Goal: Information Seeking & Learning: Learn about a topic

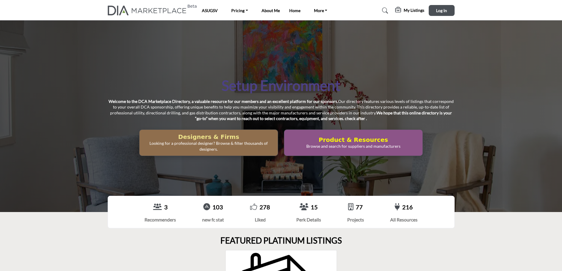
click at [202, 135] on h2 "Designers & Firms" at bounding box center [208, 136] width 135 height 7
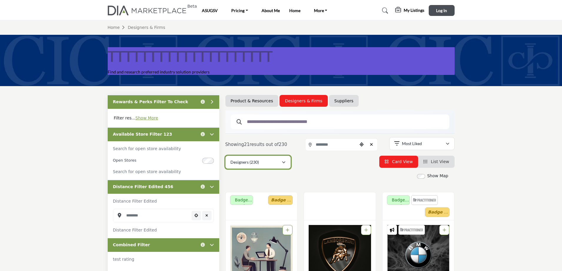
click at [260, 161] on div "Designers (230)" at bounding box center [255, 161] width 51 height 7
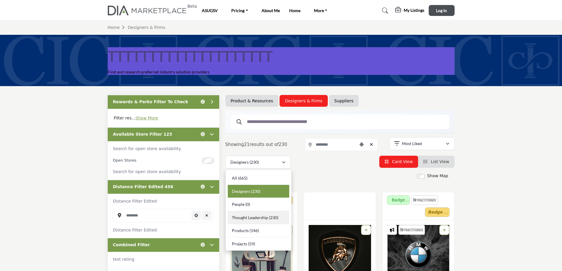
click at [249, 218] on span "Thought Leadership" at bounding box center [250, 217] width 36 height 5
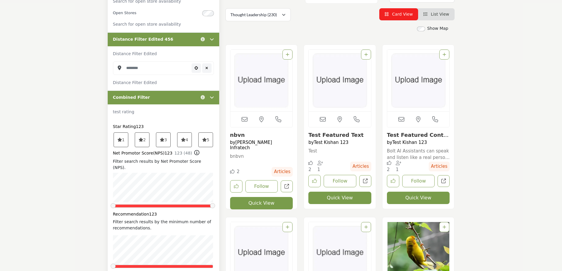
scroll to position [118, 0]
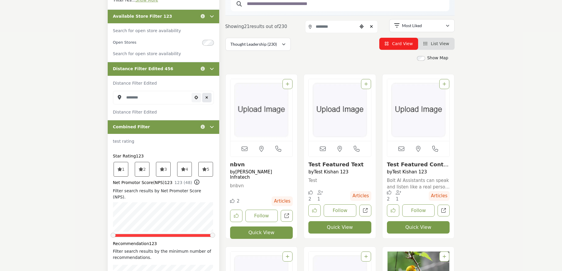
click at [208, 98] on icon "Clear search location" at bounding box center [206, 98] width 3 height 4
type input "***"
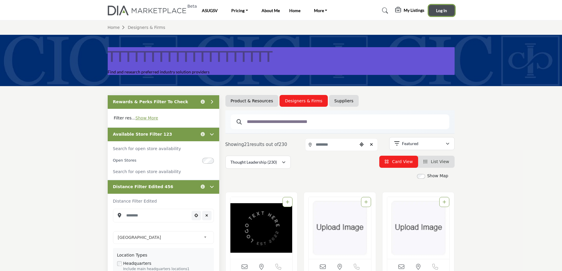
click at [445, 11] on span "Log In" at bounding box center [441, 10] width 11 height 5
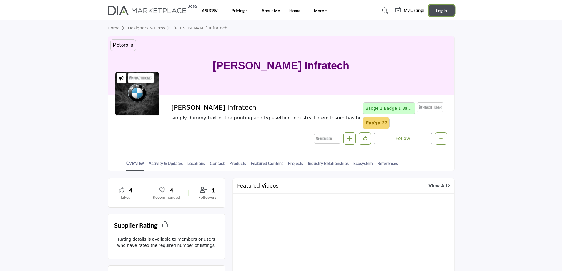
click at [444, 10] on span "Log In" at bounding box center [441, 10] width 11 height 5
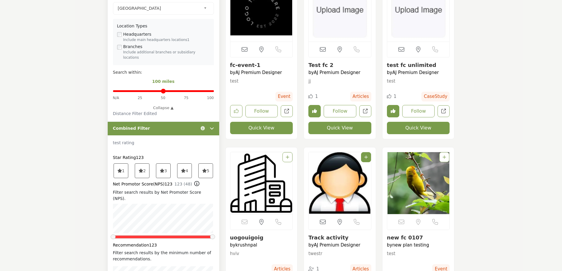
scroll to position [88, 0]
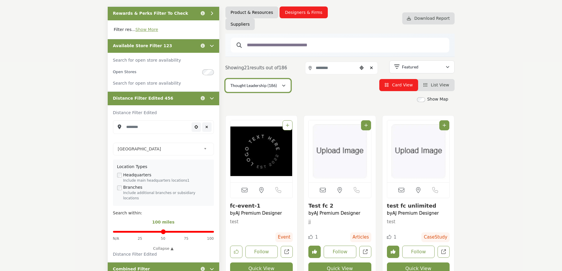
click at [260, 85] on p "Thought Leadership (186)" at bounding box center [253, 85] width 47 height 6
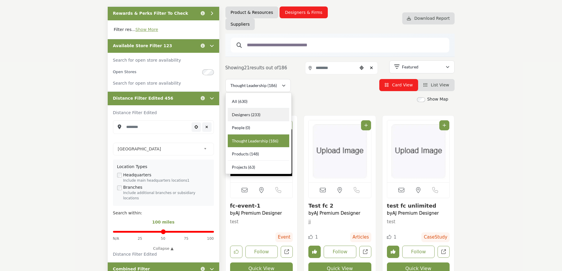
click at [238, 114] on span "Designers" at bounding box center [241, 114] width 18 height 5
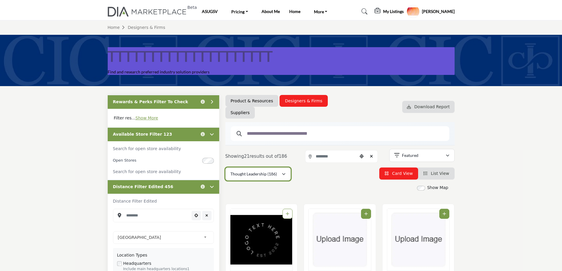
click at [259, 173] on p "Thought Leadership (186)" at bounding box center [253, 174] width 47 height 6
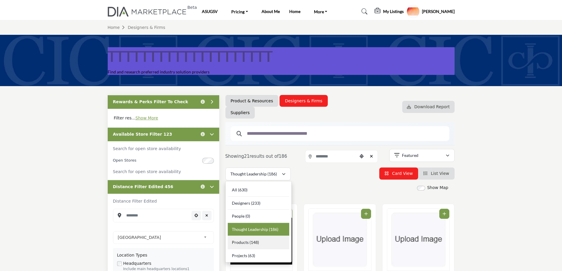
click at [260, 243] on div "Products (148)" at bounding box center [259, 241] width 62 height 13
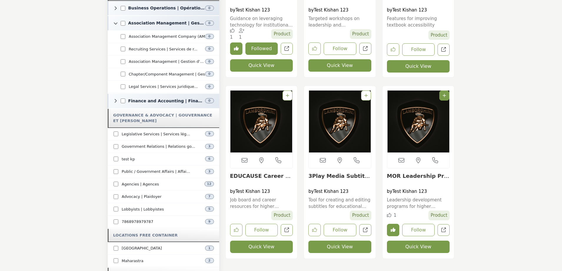
scroll to position [1207, 0]
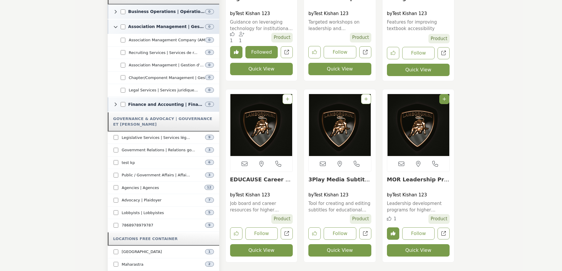
click at [323, 195] on link "Test Kishan 123" at bounding box center [331, 194] width 35 height 5
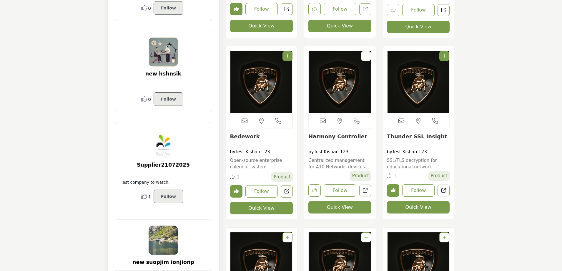
scroll to position [0, 0]
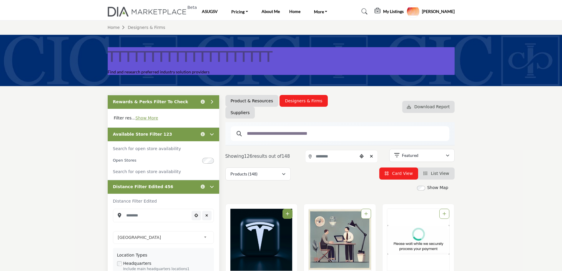
click at [420, 11] on profile-featured-5b1cbef3-cb77-4ba5-92de-570dc196ff6b "Show hide supplier dropdown" at bounding box center [413, 11] width 13 height 13
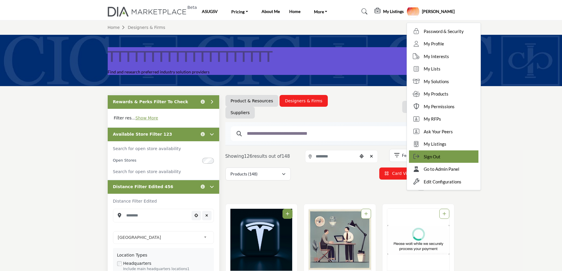
click at [438, 157] on span "Sign Out" at bounding box center [432, 156] width 17 height 7
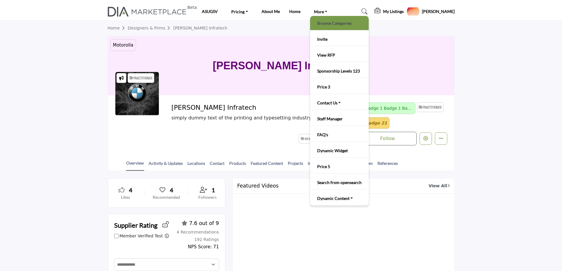
click at [323, 23] on link "Browse Categories" at bounding box center [339, 23] width 53 height 8
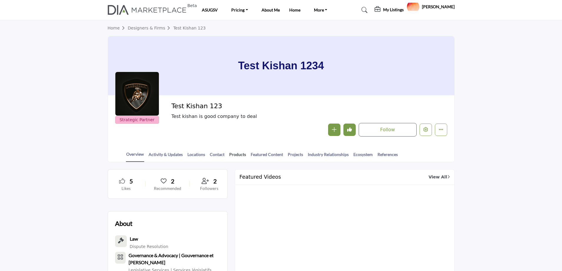
click at [234, 155] on link "Products" at bounding box center [237, 156] width 17 height 10
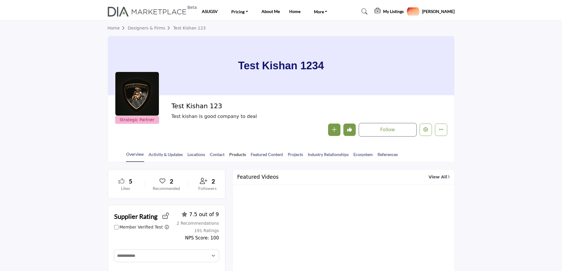
click at [237, 154] on link "Products" at bounding box center [237, 156] width 17 height 10
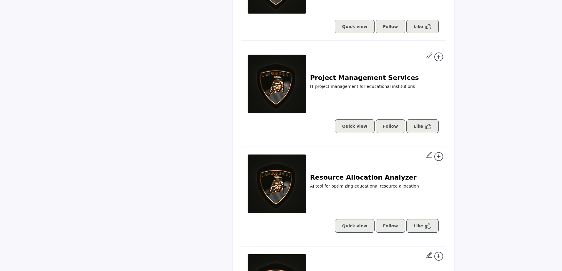
scroll to position [1678, 0]
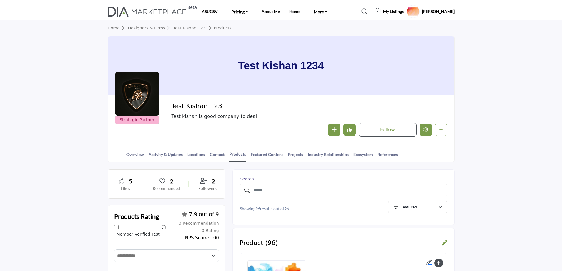
click at [425, 130] on icon "Edit company" at bounding box center [426, 129] width 5 height 5
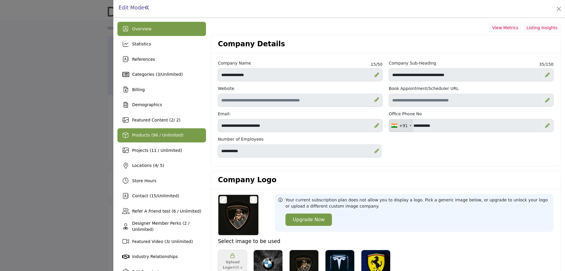
click at [157, 141] on div "Products (96 / Unlimited)" at bounding box center [161, 135] width 89 height 14
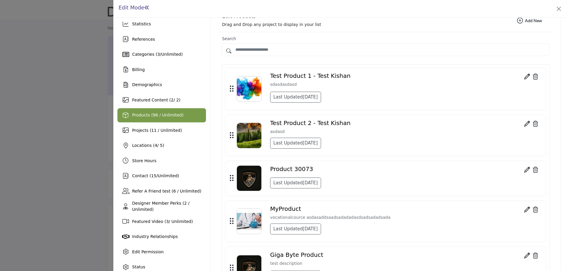
scroll to position [29, 0]
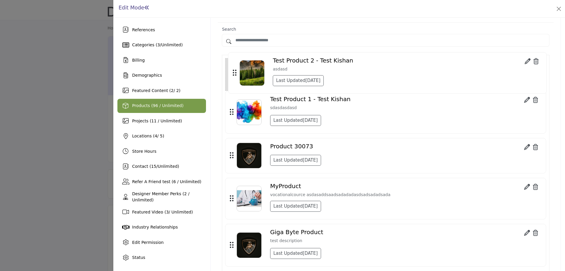
drag, startPoint x: 230, startPoint y: 125, endPoint x: 232, endPoint y: 73, distance: 52.1
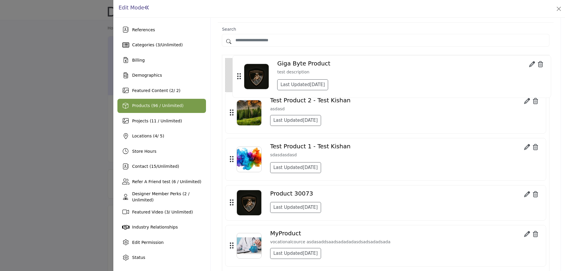
drag, startPoint x: 231, startPoint y: 256, endPoint x: 238, endPoint y: 74, distance: 181.8
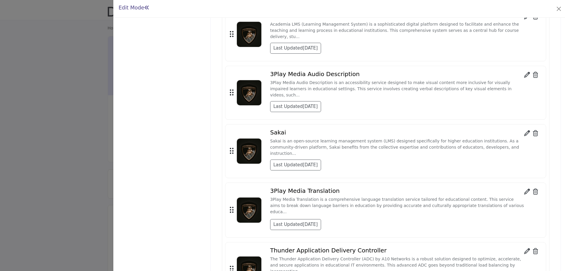
scroll to position [4815, 0]
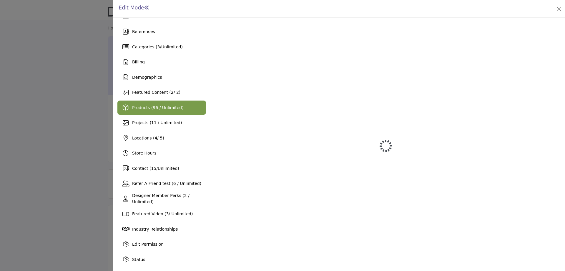
scroll to position [28, 0]
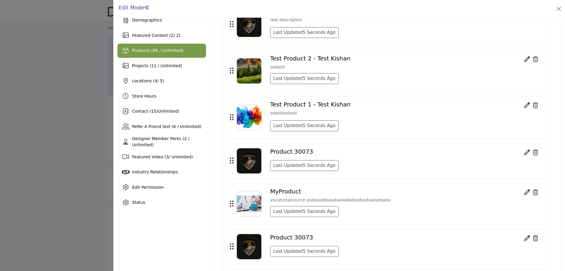
scroll to position [87, 0]
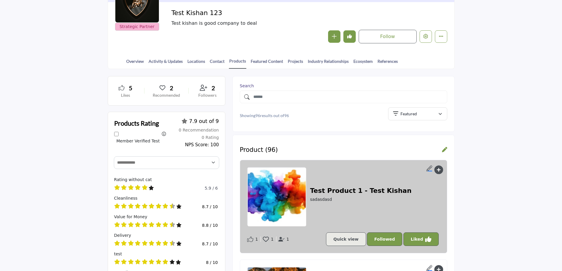
scroll to position [88, 0]
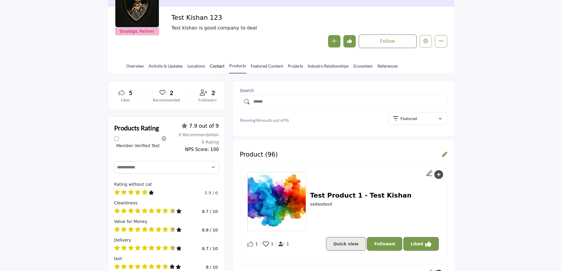
click at [213, 65] on link "Contact" at bounding box center [217, 68] width 15 height 10
click at [236, 64] on link "Products" at bounding box center [237, 67] width 17 height 11
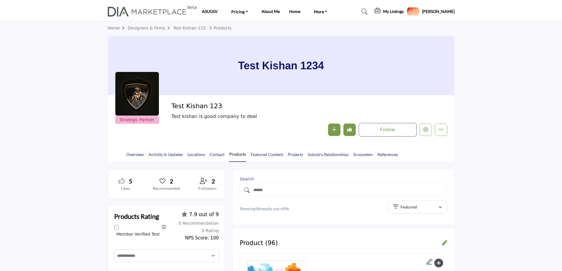
click at [234, 154] on link "Products" at bounding box center [237, 156] width 17 height 11
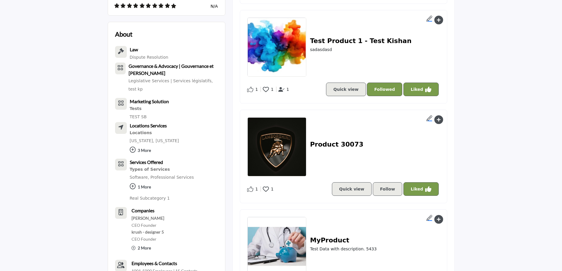
scroll to position [694, 0]
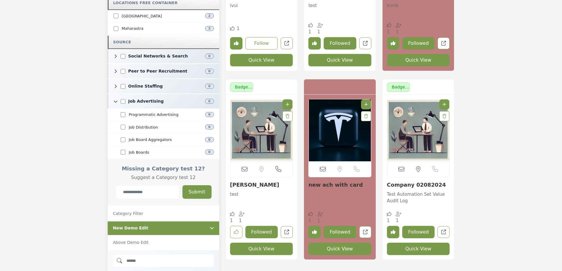
scroll to position [1384, 0]
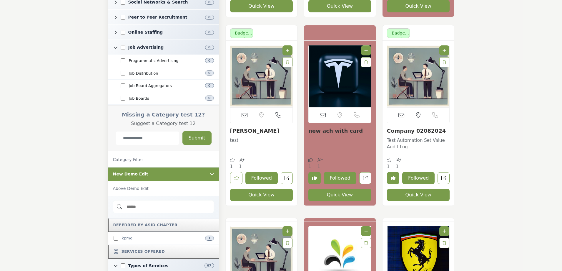
click at [145, 131] on input "Category Name" at bounding box center [147, 138] width 64 height 14
type input "**********"
click at [200, 131] on button "Submit" at bounding box center [197, 138] width 29 height 14
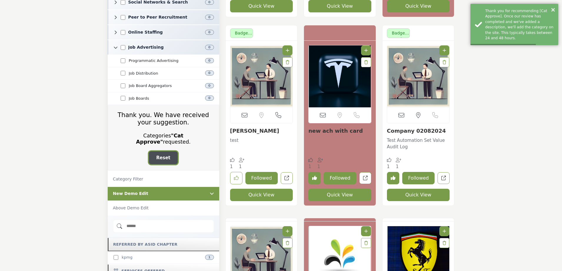
click at [161, 155] on span "Reset" at bounding box center [163, 157] width 14 height 5
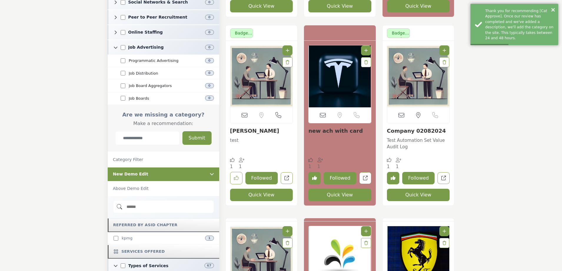
click at [132, 131] on input "Category Name" at bounding box center [147, 138] width 64 height 14
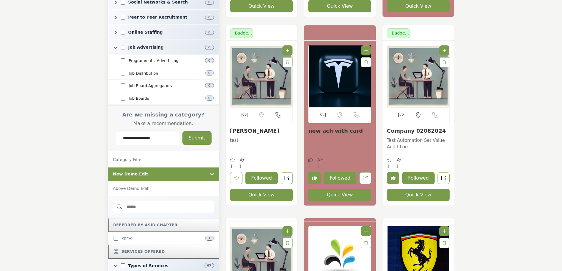
type input "**********"
click at [200, 131] on button "Submit" at bounding box center [197, 138] width 29 height 14
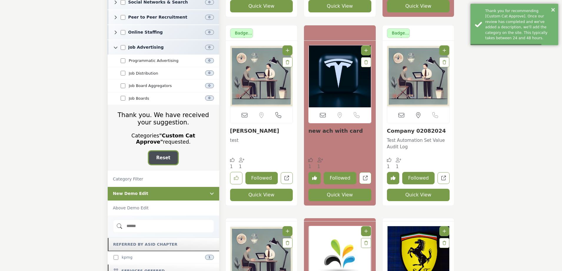
click at [165, 151] on button "Reset" at bounding box center [163, 157] width 29 height 13
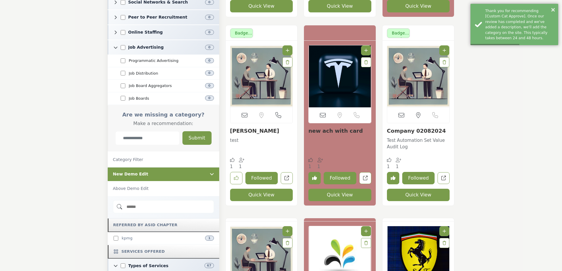
click at [132, 131] on input "Category Name" at bounding box center [147, 138] width 64 height 14
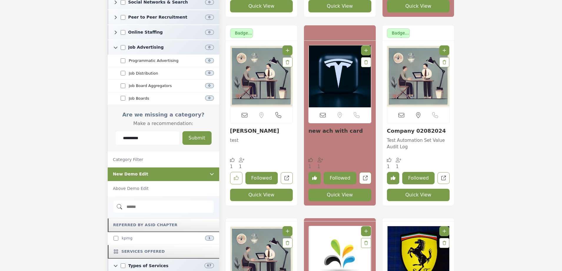
type input "**********"
click at [191, 131] on button "Submit" at bounding box center [197, 138] width 29 height 14
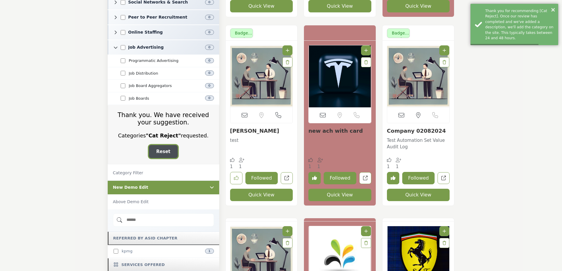
click at [161, 149] on span "Reset" at bounding box center [163, 151] width 14 height 5
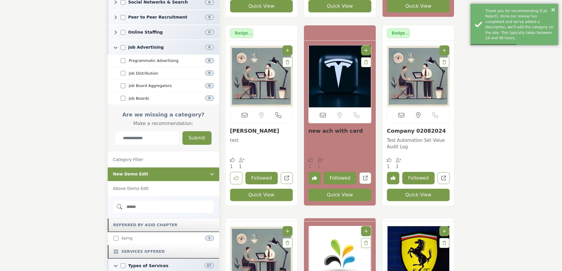
click at [143, 131] on input "Category Name" at bounding box center [147, 138] width 64 height 14
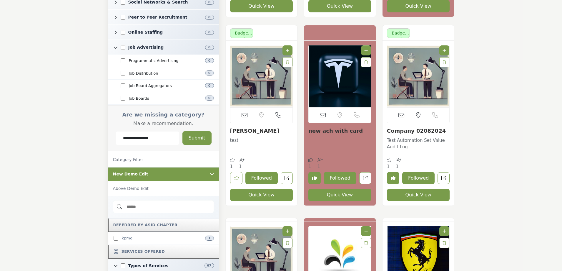
type input "**********"
click at [199, 131] on button "Submit" at bounding box center [197, 138] width 29 height 14
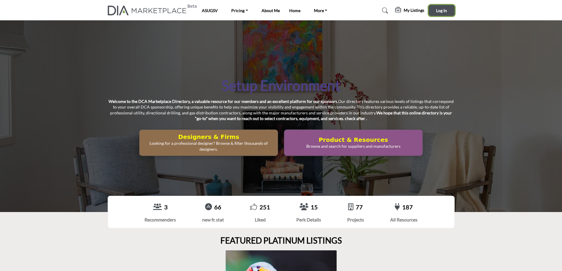
click at [438, 10] on span "Log In" at bounding box center [441, 10] width 11 height 5
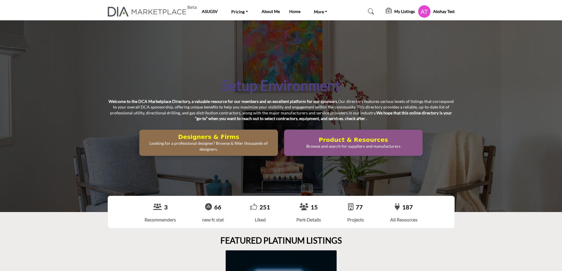
click at [239, 147] on p "Looking for a professional designer? Browse & filter thousands of designers." at bounding box center [208, 145] width 135 height 11
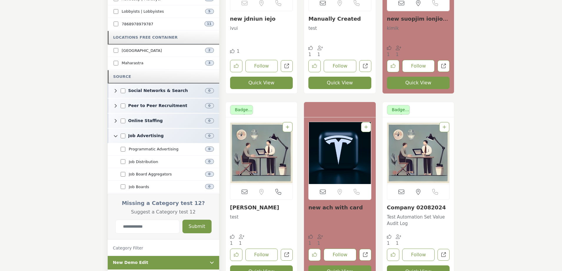
scroll to position [1442, 0]
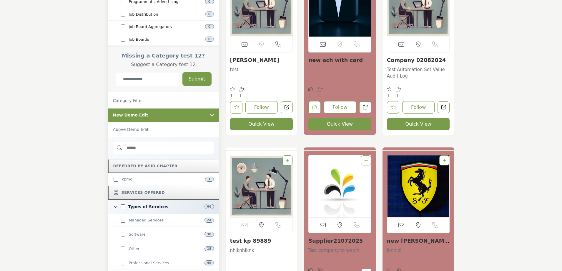
click at [140, 72] on input "Category Name" at bounding box center [147, 79] width 64 height 14
type input "*"
drag, startPoint x: 153, startPoint y: 60, endPoint x: 106, endPoint y: 52, distance: 48.4
click at [106, 52] on div "Rewards & Perks Filter To Check Click to view information Filter res... Show Mo…" at bounding box center [163, 148] width 118 height 2993
type input "**********"
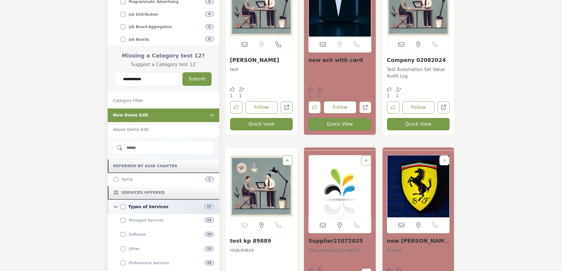
click at [198, 72] on button "Submit" at bounding box center [197, 79] width 29 height 14
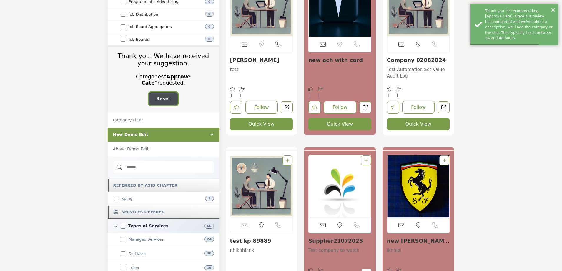
click at [172, 92] on button "Reset" at bounding box center [163, 98] width 29 height 13
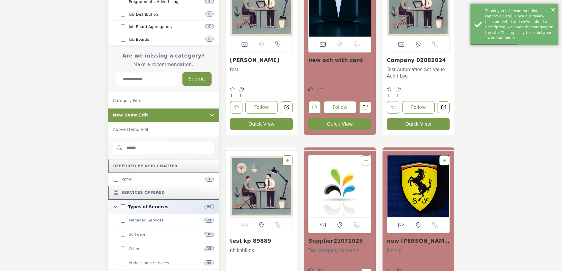
click at [135, 72] on input "Category Name" at bounding box center [147, 79] width 64 height 14
paste input "**********"
click at [140, 72] on input "**********" at bounding box center [147, 79] width 64 height 14
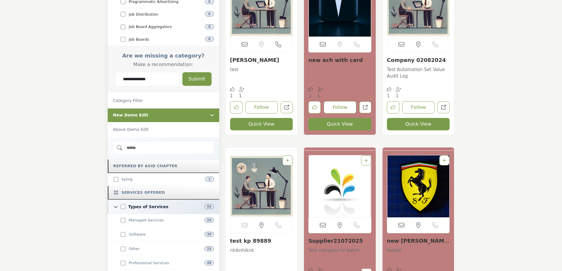
type input "**********"
click at [208, 72] on button "Submit" at bounding box center [197, 79] width 29 height 14
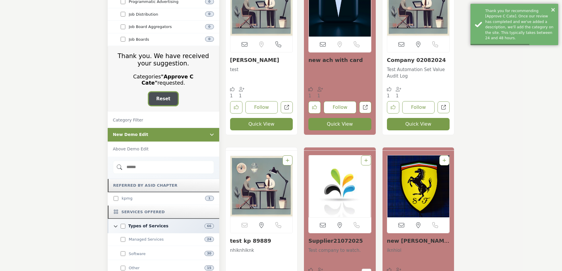
click at [166, 92] on button "Reset" at bounding box center [163, 98] width 29 height 13
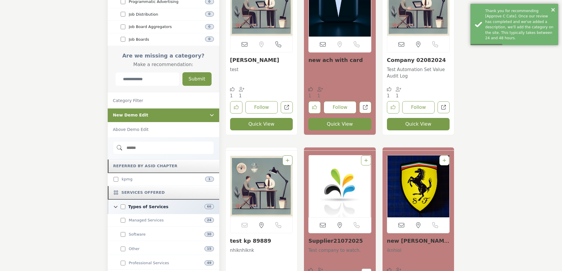
drag, startPoint x: 142, startPoint y: 61, endPoint x: 148, endPoint y: 59, distance: 6.4
click at [142, 72] on input "Category Name" at bounding box center [147, 79] width 64 height 14
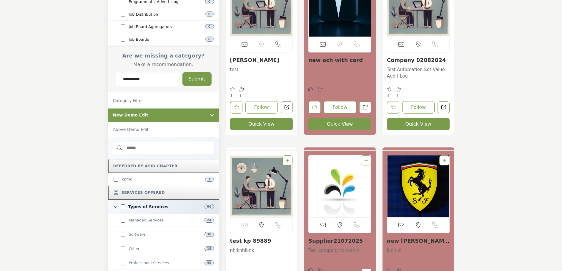
drag, startPoint x: 160, startPoint y: 59, endPoint x: 69, endPoint y: 63, distance: 91.0
click at [69, 63] on section "Rewards & Perks Filter To Check Click to view information Filter res... Show Mo…" at bounding box center [281, 149] width 562 height 3011
type input "**********"
click at [195, 72] on button "Submit" at bounding box center [197, 79] width 29 height 14
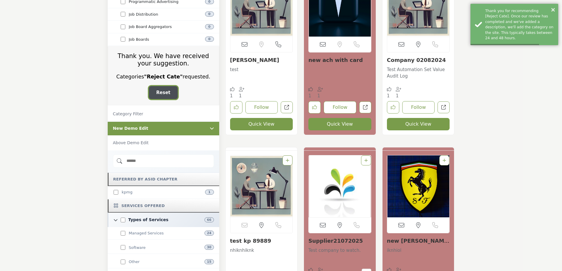
click at [159, 90] on span "Reset" at bounding box center [163, 92] width 14 height 5
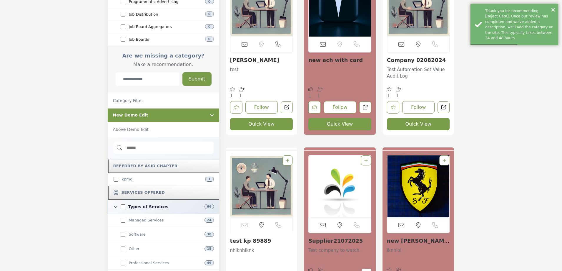
click at [144, 72] on input "Category Name" at bounding box center [147, 79] width 64 height 14
paste input "**********"
click at [135, 72] on input "**********" at bounding box center [147, 79] width 64 height 14
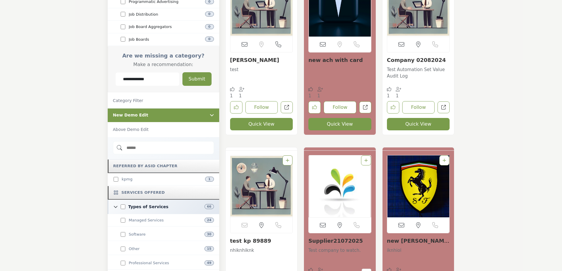
type input "**********"
click at [199, 72] on button "Submit" at bounding box center [197, 79] width 29 height 14
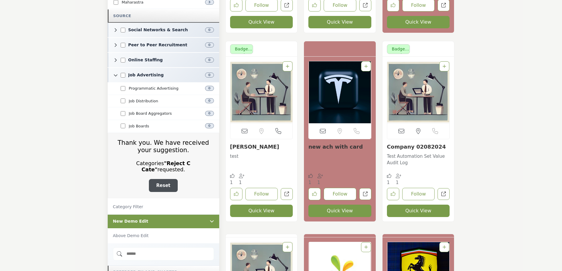
scroll to position [1354, 0]
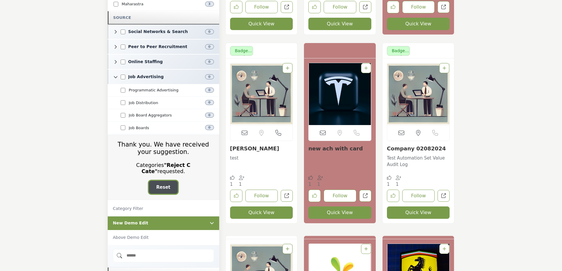
click at [164, 184] on span "Reset" at bounding box center [163, 186] width 14 height 5
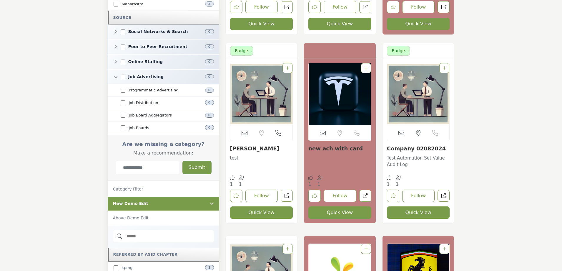
click at [137, 160] on input "Category Name" at bounding box center [147, 167] width 64 height 14
type input "**********"
click at [191, 160] on button "Submit" at bounding box center [197, 167] width 29 height 14
